Goal: Task Accomplishment & Management: Complete application form

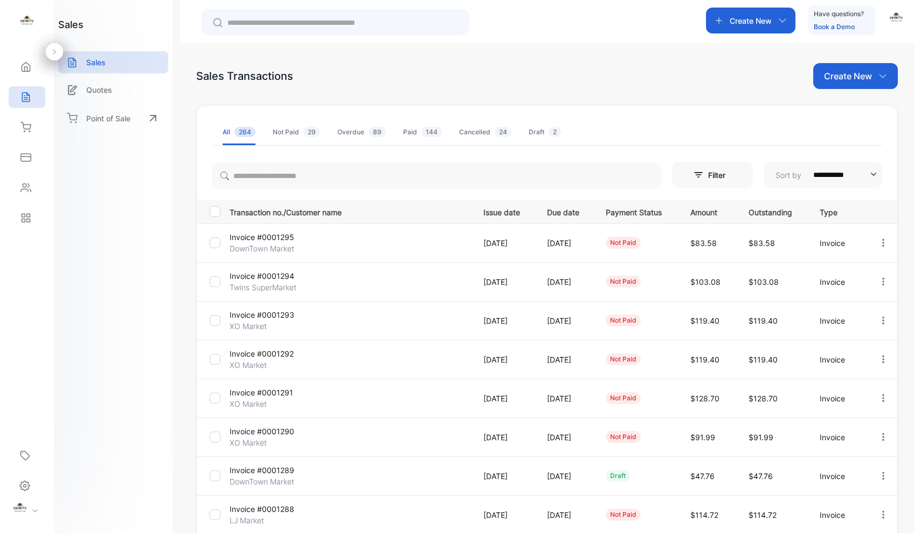
click at [785, 20] on icon "button" at bounding box center [782, 20] width 9 height 9
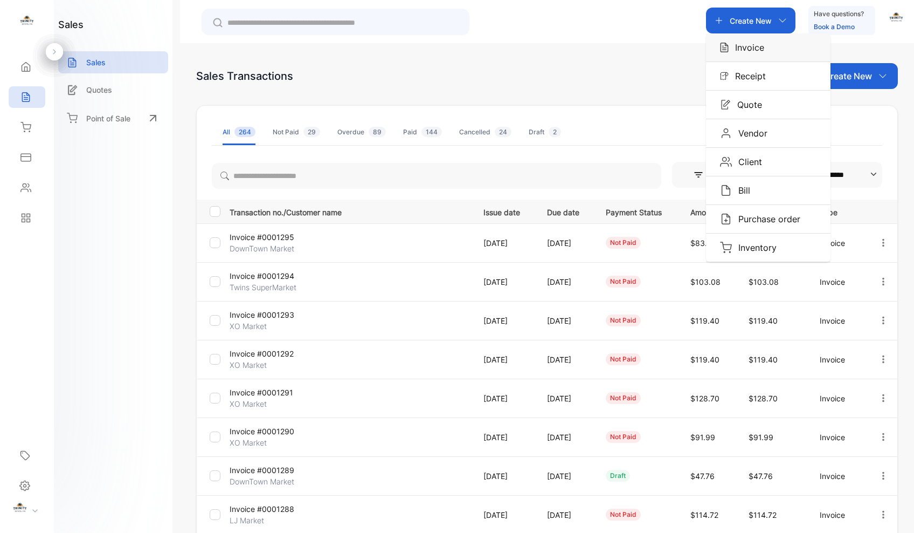
click at [749, 50] on p "Invoice" at bounding box center [747, 47] width 36 height 13
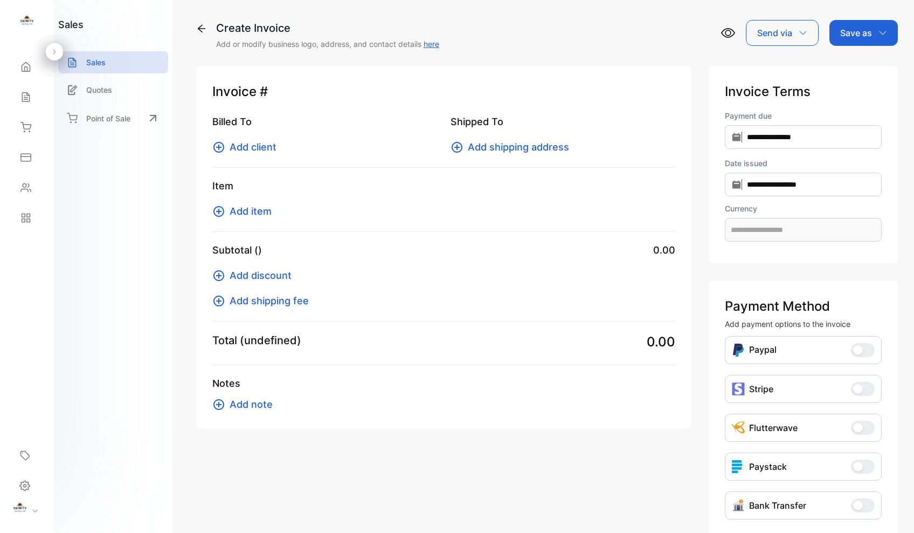
type input "**********"
click at [219, 147] on icon at bounding box center [218, 147] width 11 height 11
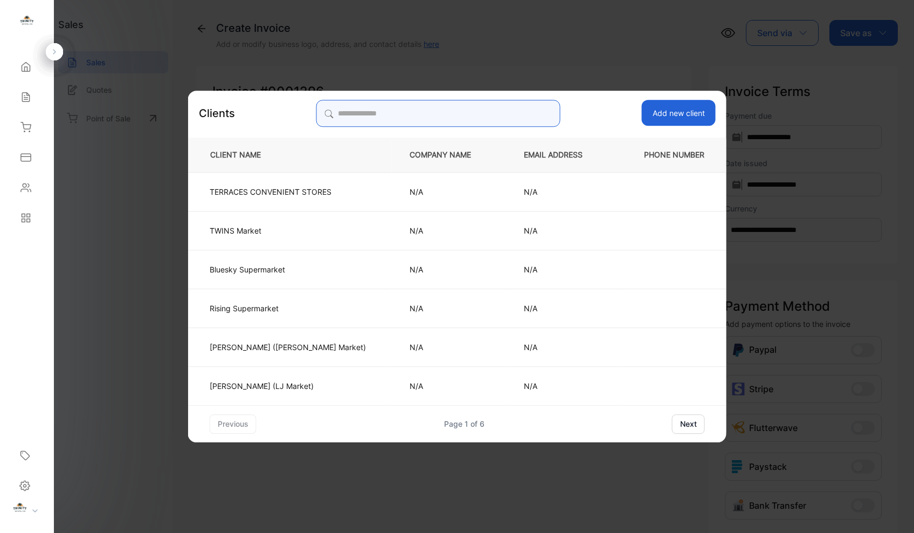
click at [452, 115] on input "search" at bounding box center [438, 113] width 244 height 27
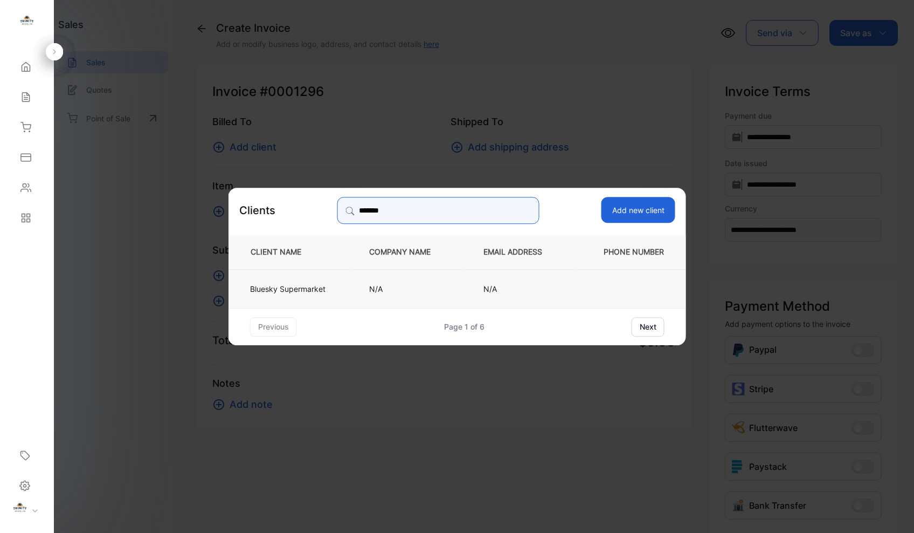
type input "******"
click at [312, 282] on td "Bluesky Supermarket" at bounding box center [290, 287] width 123 height 39
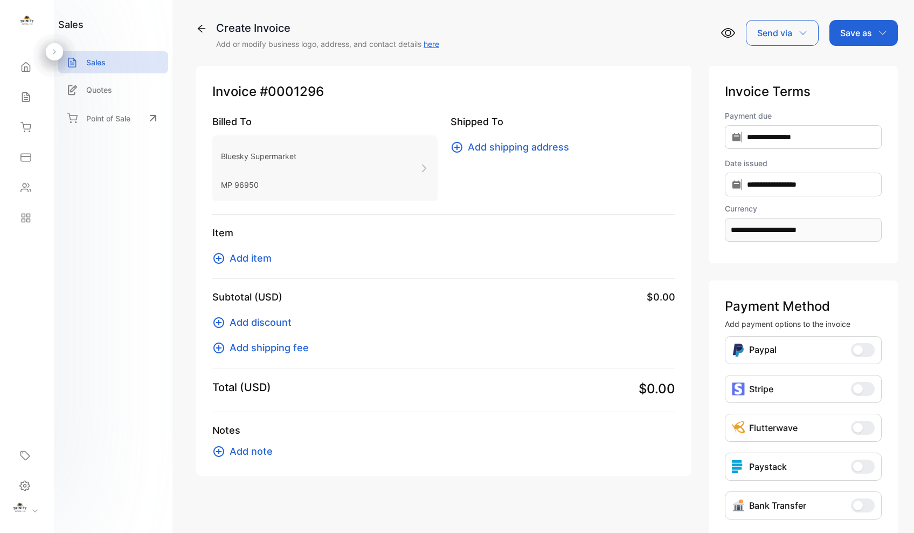
click at [222, 259] on icon at bounding box center [218, 258] width 11 height 11
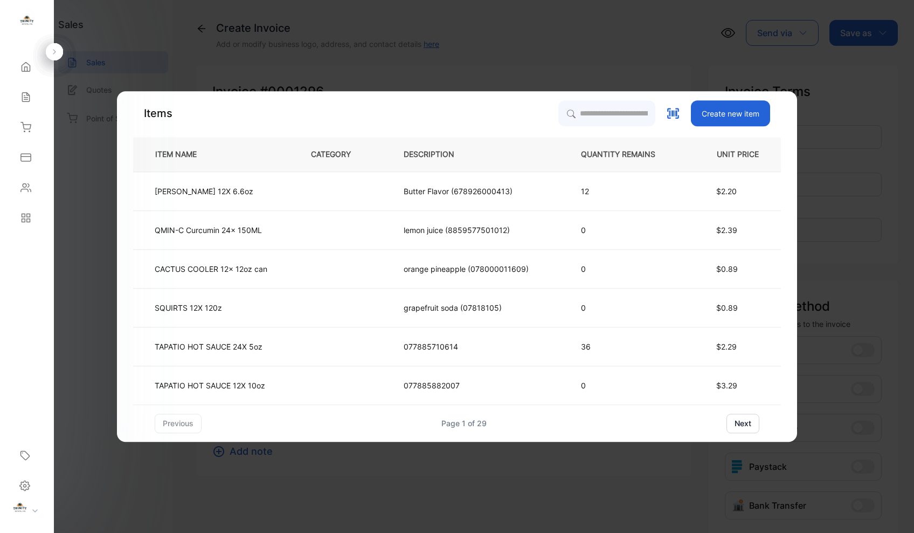
click at [748, 420] on button "next" at bounding box center [743, 422] width 33 height 19
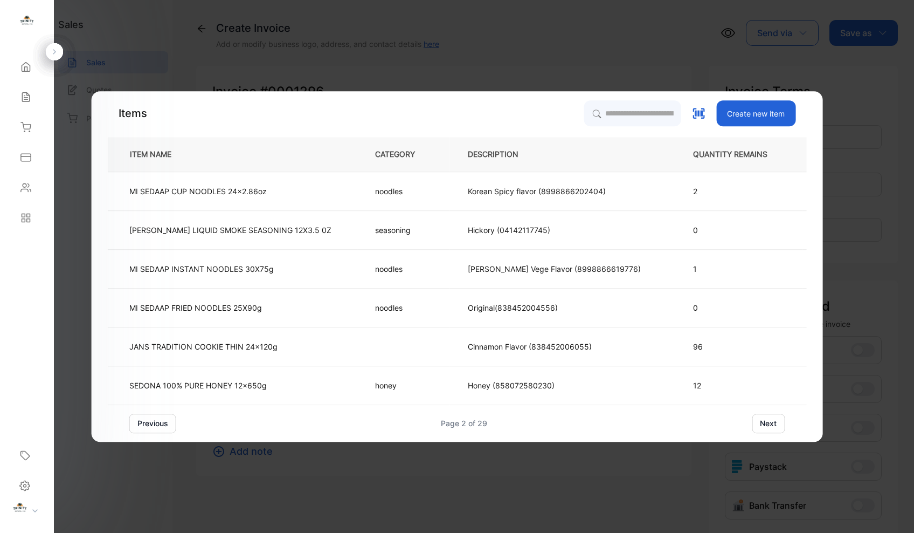
click at [765, 426] on button "next" at bounding box center [768, 422] width 33 height 19
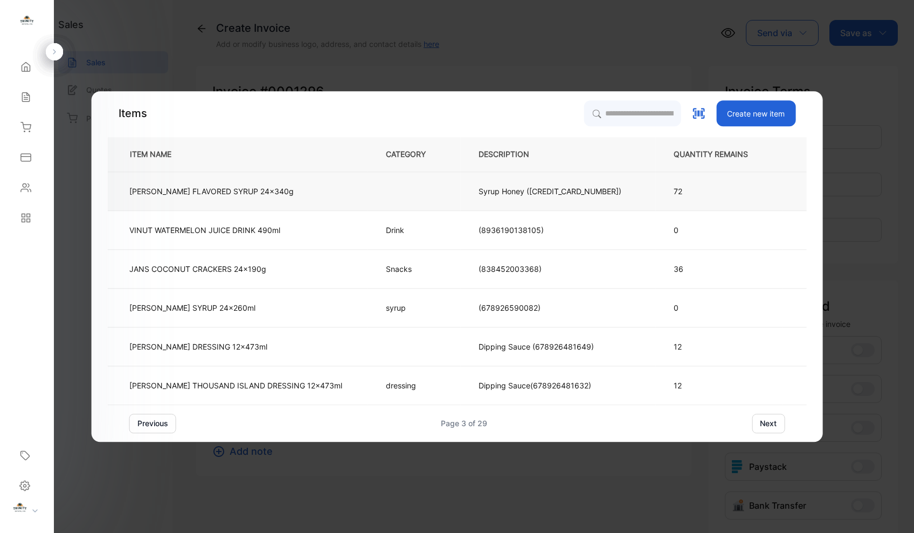
click at [275, 195] on p "[PERSON_NAME] FLAVORED SYRUP 24x340g" at bounding box center [211, 190] width 164 height 11
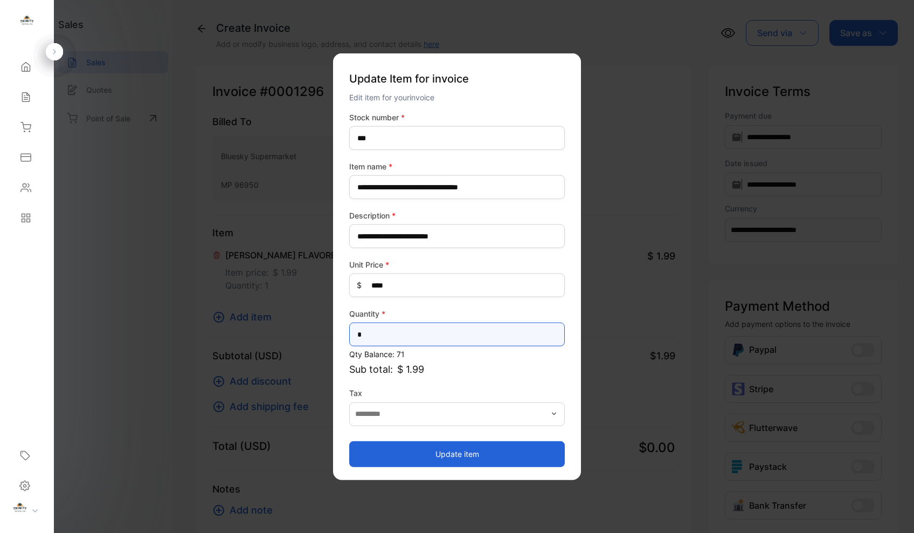
click at [384, 338] on input "*" at bounding box center [457, 334] width 216 height 24
type input "**"
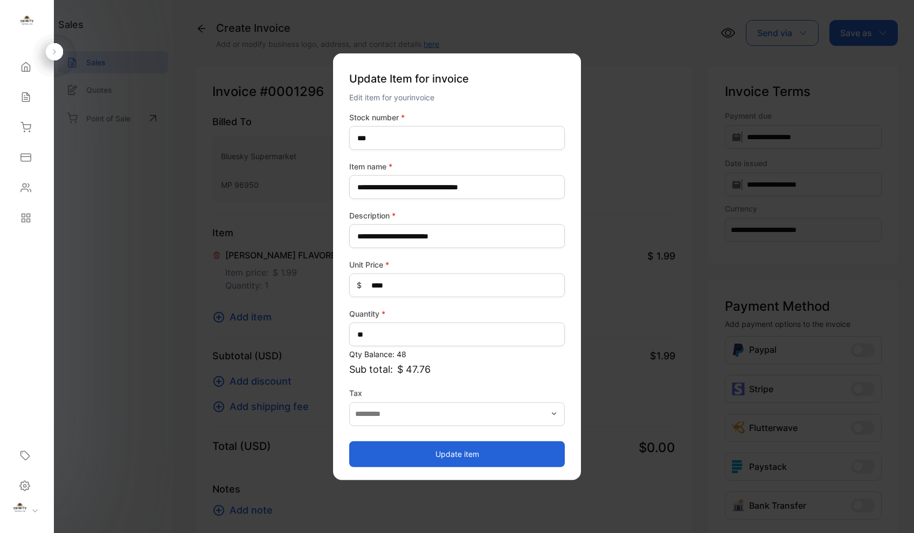
click at [450, 454] on button "Update item" at bounding box center [457, 453] width 216 height 26
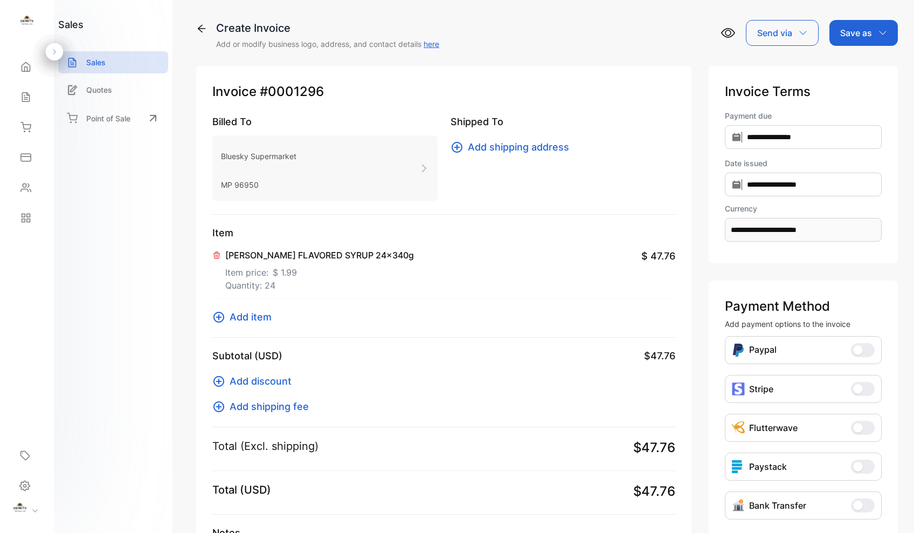
click at [218, 317] on icon at bounding box center [218, 317] width 11 height 11
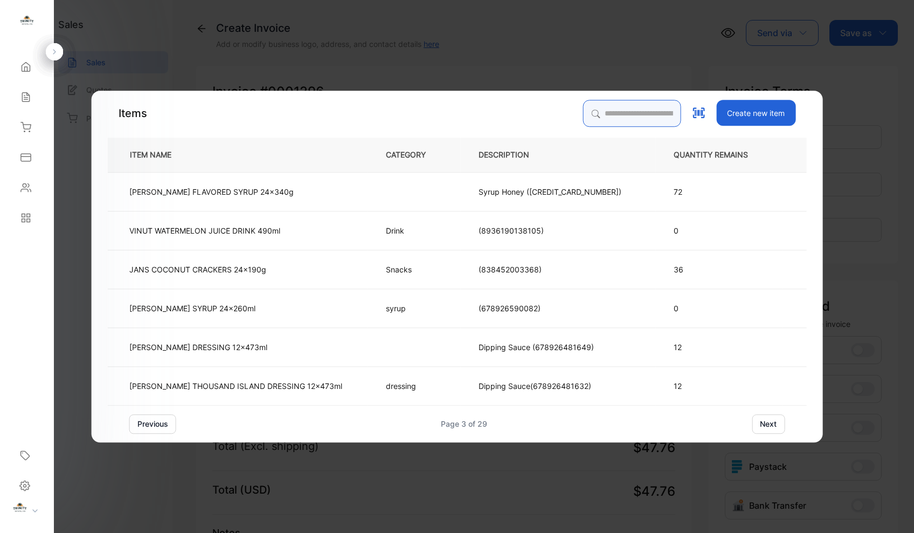
click at [657, 115] on input "search" at bounding box center [632, 113] width 98 height 27
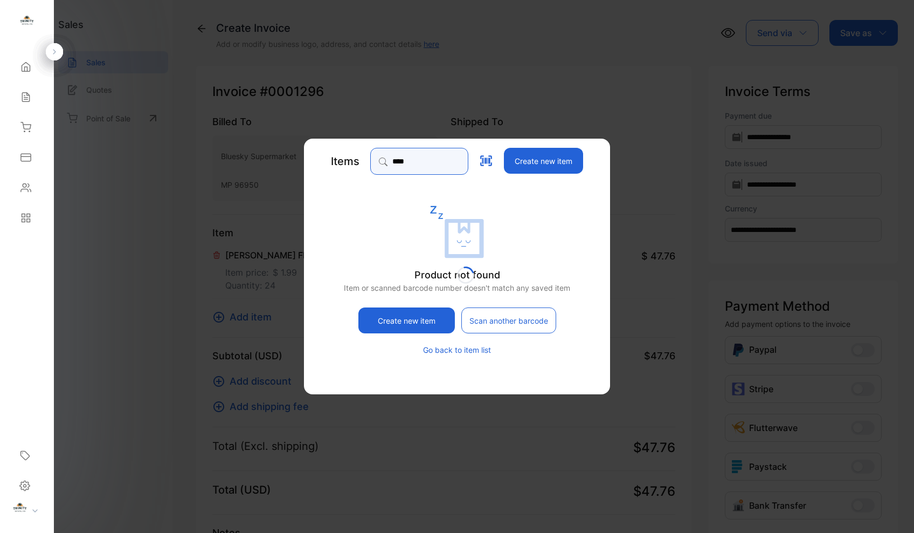
type input "****"
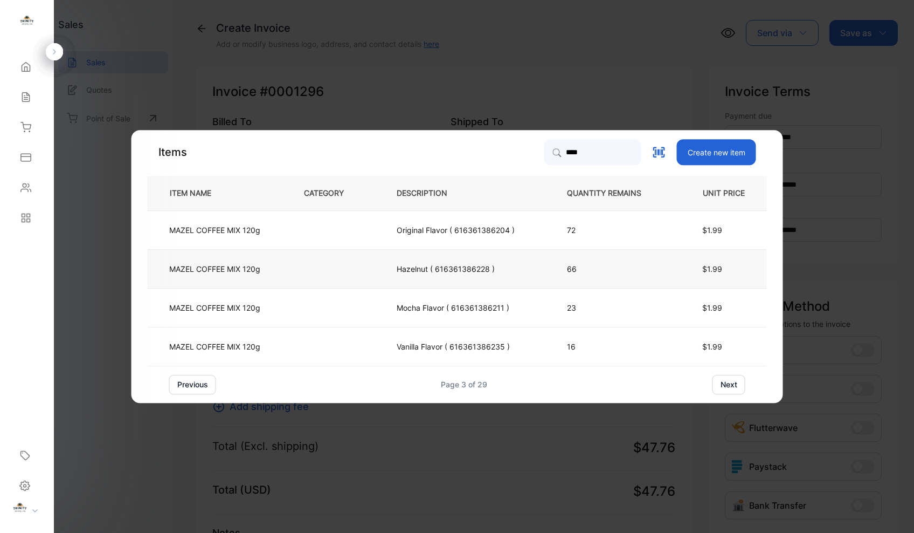
click at [238, 269] on p "MAZEL COFFEE MIX 120g" at bounding box center [214, 268] width 91 height 11
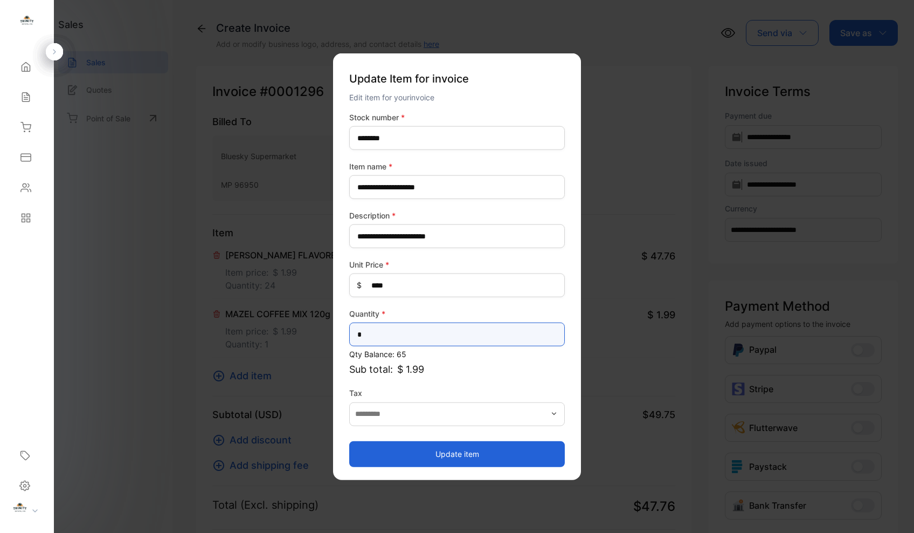
click at [418, 331] on input "*" at bounding box center [457, 334] width 216 height 24
type input "**"
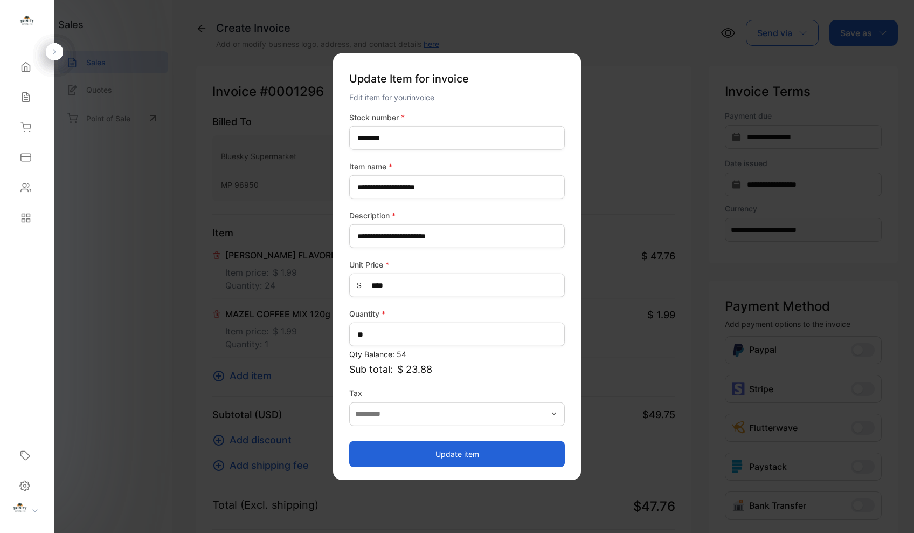
click at [457, 452] on button "Update item" at bounding box center [457, 453] width 216 height 26
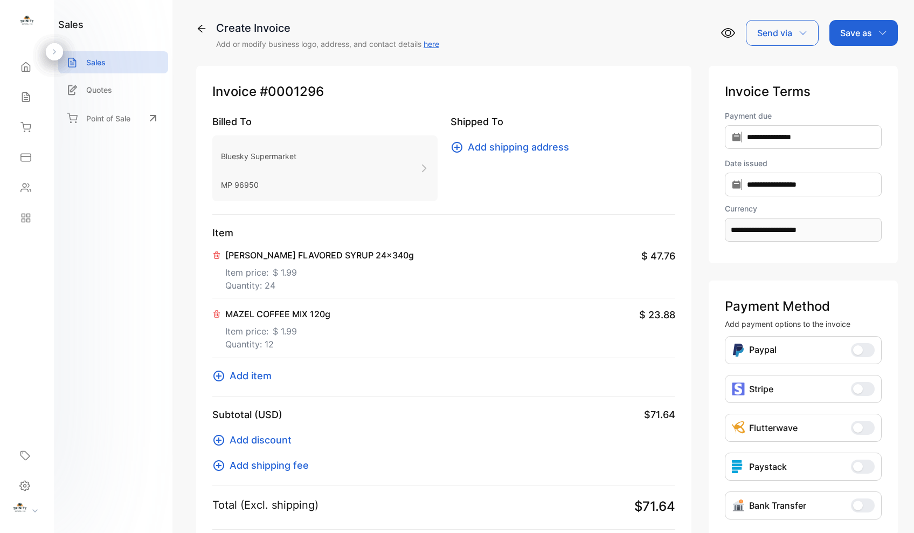
click at [221, 379] on icon at bounding box center [218, 375] width 13 height 13
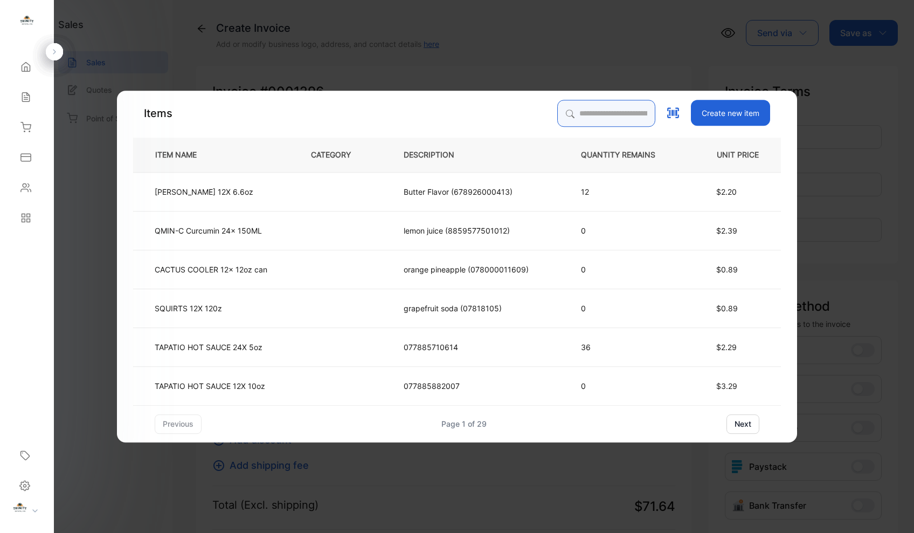
click at [606, 116] on input "search" at bounding box center [606, 113] width 98 height 27
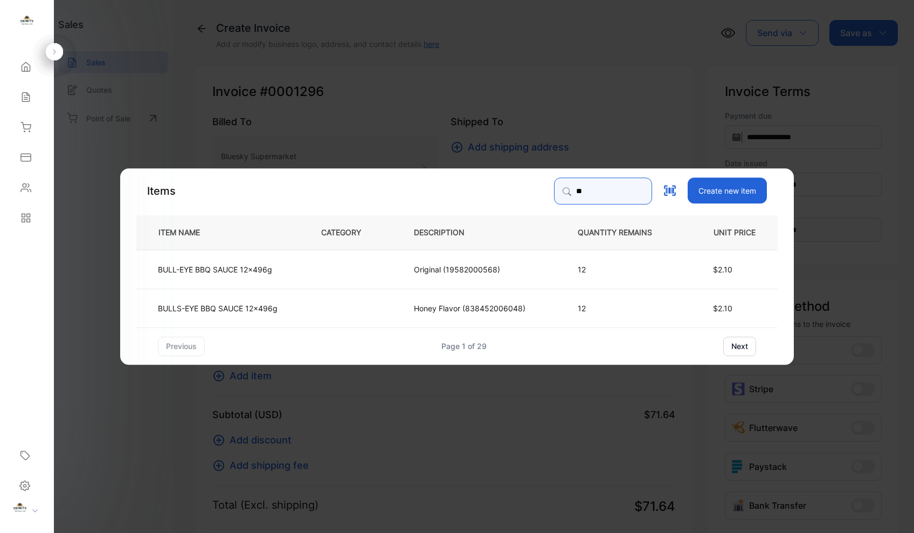
type input "*"
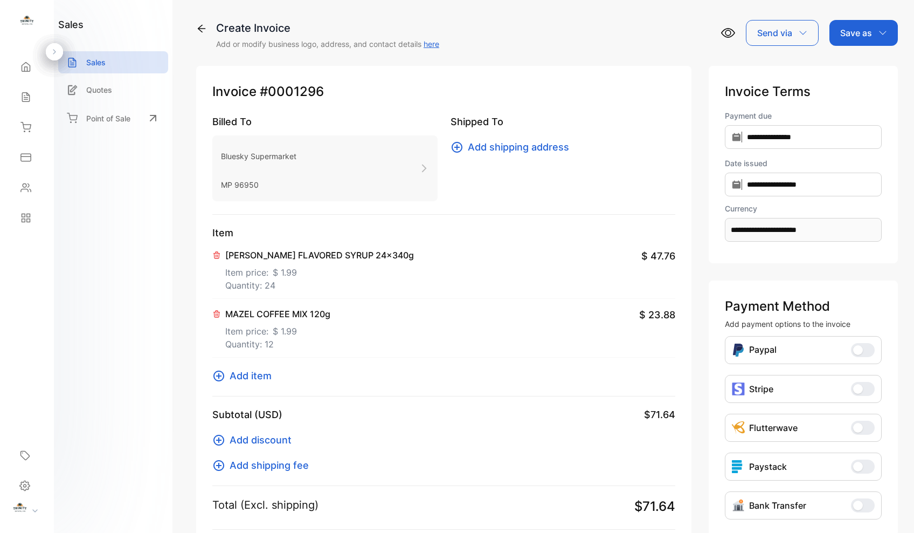
click at [890, 36] on div "Save as" at bounding box center [864, 33] width 68 height 26
click at [844, 102] on div "Draft" at bounding box center [861, 103] width 62 height 22
